Goal: Task Accomplishment & Management: Complete application form

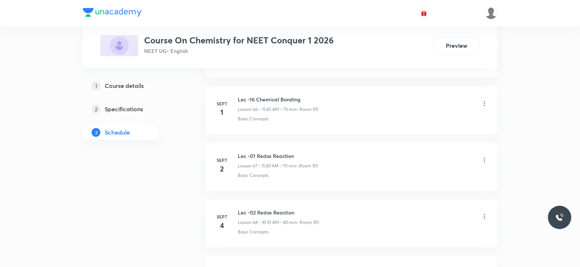
scroll to position [4210, 0]
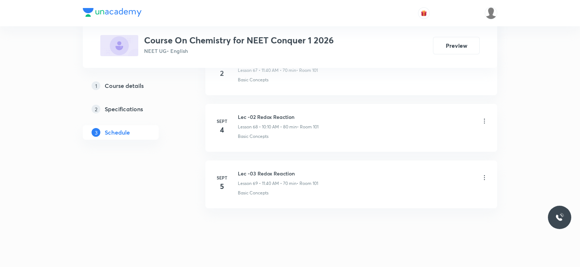
click at [309, 104] on li "[DATE] Lec -02 Redox Reaction Lesson 68 • 10:10 AM • 80 min • Room 101 Basic Co…" at bounding box center [351, 128] width 292 height 48
click at [290, 170] on h6 "Lec -03 Redox Reaction" at bounding box center [278, 174] width 80 height 8
copy h6 "Lec -03 Redox Reaction"
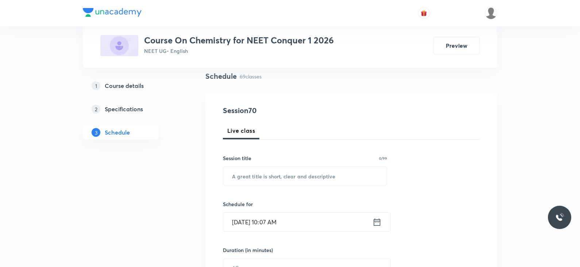
scroll to position [0, 0]
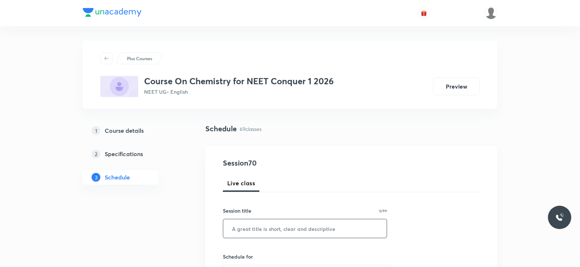
click at [275, 224] on input "text" at bounding box center [304, 228] width 163 height 19
paste input "Lec -03 Redox Reaction"
click at [252, 229] on input "Lec -03 Redox Reaction" at bounding box center [304, 228] width 163 height 19
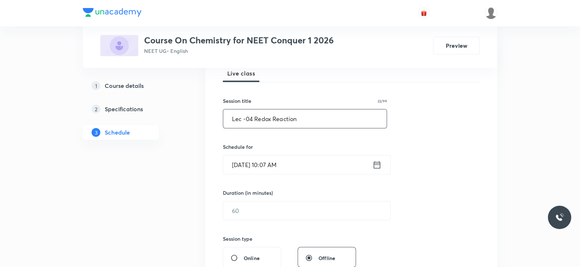
scroll to position [118, 0]
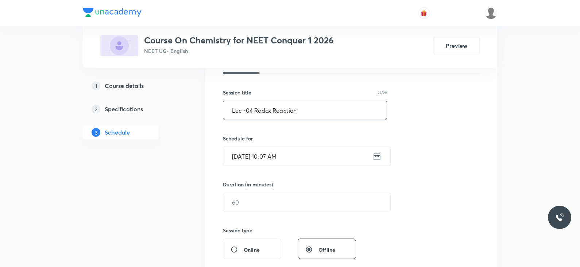
type input "Lec -04 Redox Reaction"
click at [375, 157] on icon at bounding box center [377, 156] width 9 height 10
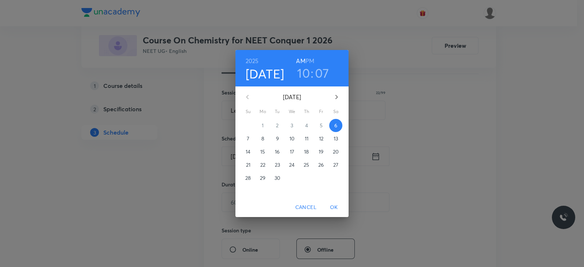
click at [317, 77] on h3 "07" at bounding box center [322, 72] width 14 height 15
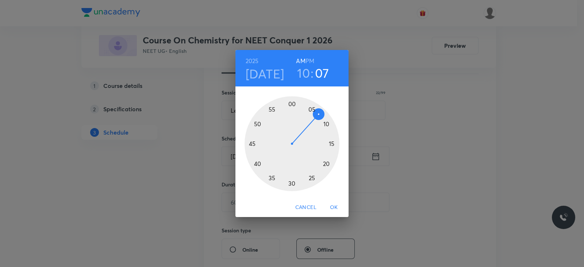
click at [326, 125] on div at bounding box center [291, 143] width 95 height 95
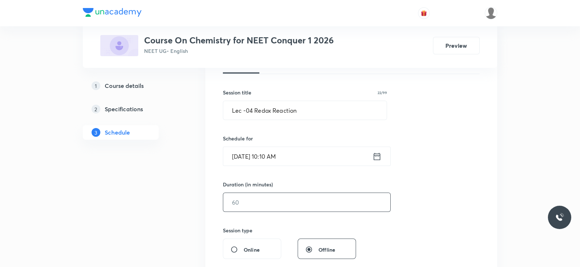
click at [276, 205] on input "text" at bounding box center [306, 202] width 167 height 19
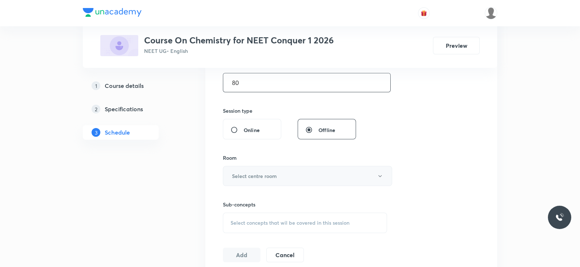
scroll to position [239, 0]
type input "80"
click at [265, 165] on button "Select centre room" at bounding box center [307, 175] width 169 height 20
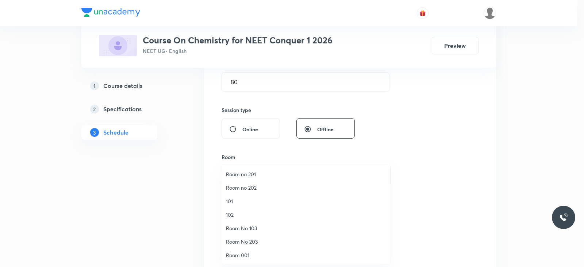
click at [232, 198] on span "101" at bounding box center [306, 201] width 160 height 8
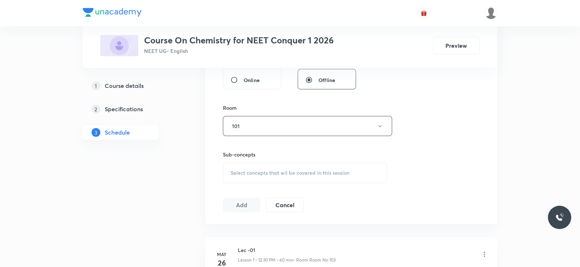
scroll to position [290, 0]
click at [281, 176] on div "Select concepts that wil be covered in this session" at bounding box center [305, 171] width 164 height 20
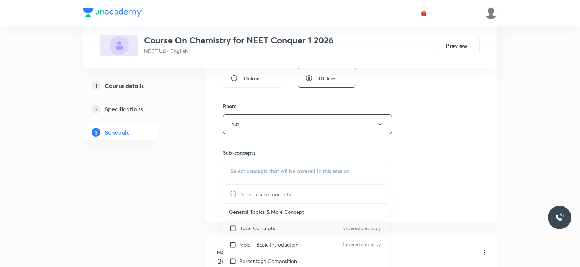
click at [271, 229] on p "Basic Concepts" at bounding box center [257, 228] width 36 height 8
checkbox input "true"
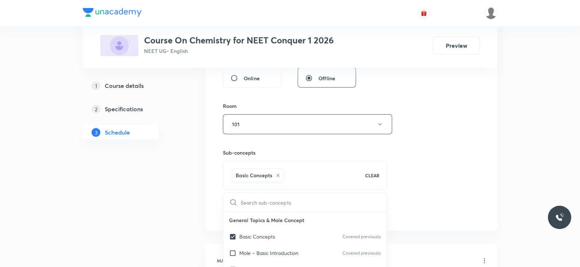
click at [411, 192] on div "Session 70 Live class Session title 22/99 Lec -04 Redox Reaction ​ Schedule for…" at bounding box center [351, 43] width 257 height 351
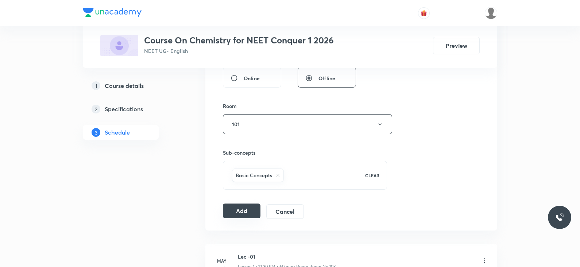
click at [238, 209] on button "Add" at bounding box center [242, 211] width 38 height 15
